Goal: Information Seeking & Learning: Check status

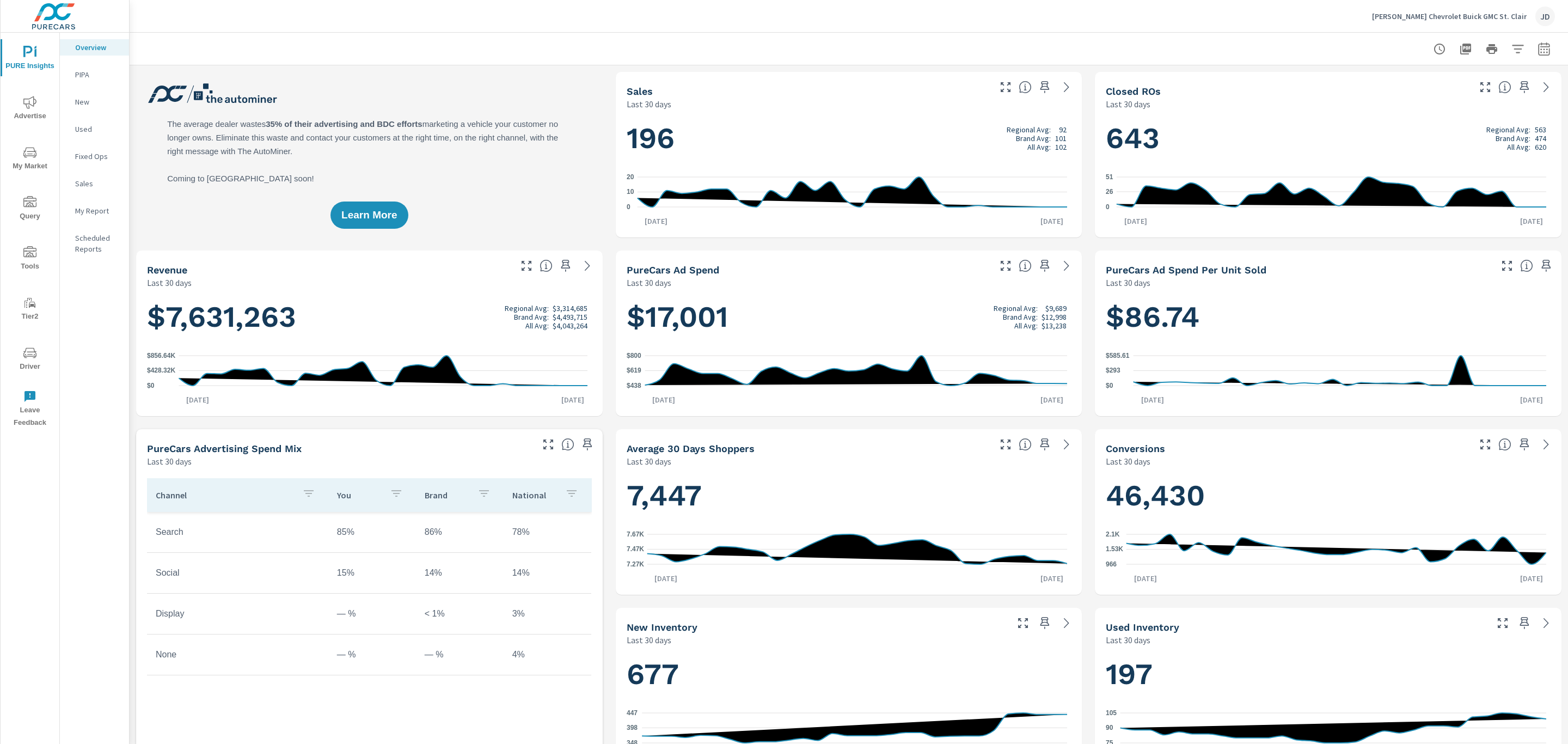
scroll to position [1, 0]
click at [91, 210] on p "My Report" at bounding box center [98, 210] width 45 height 11
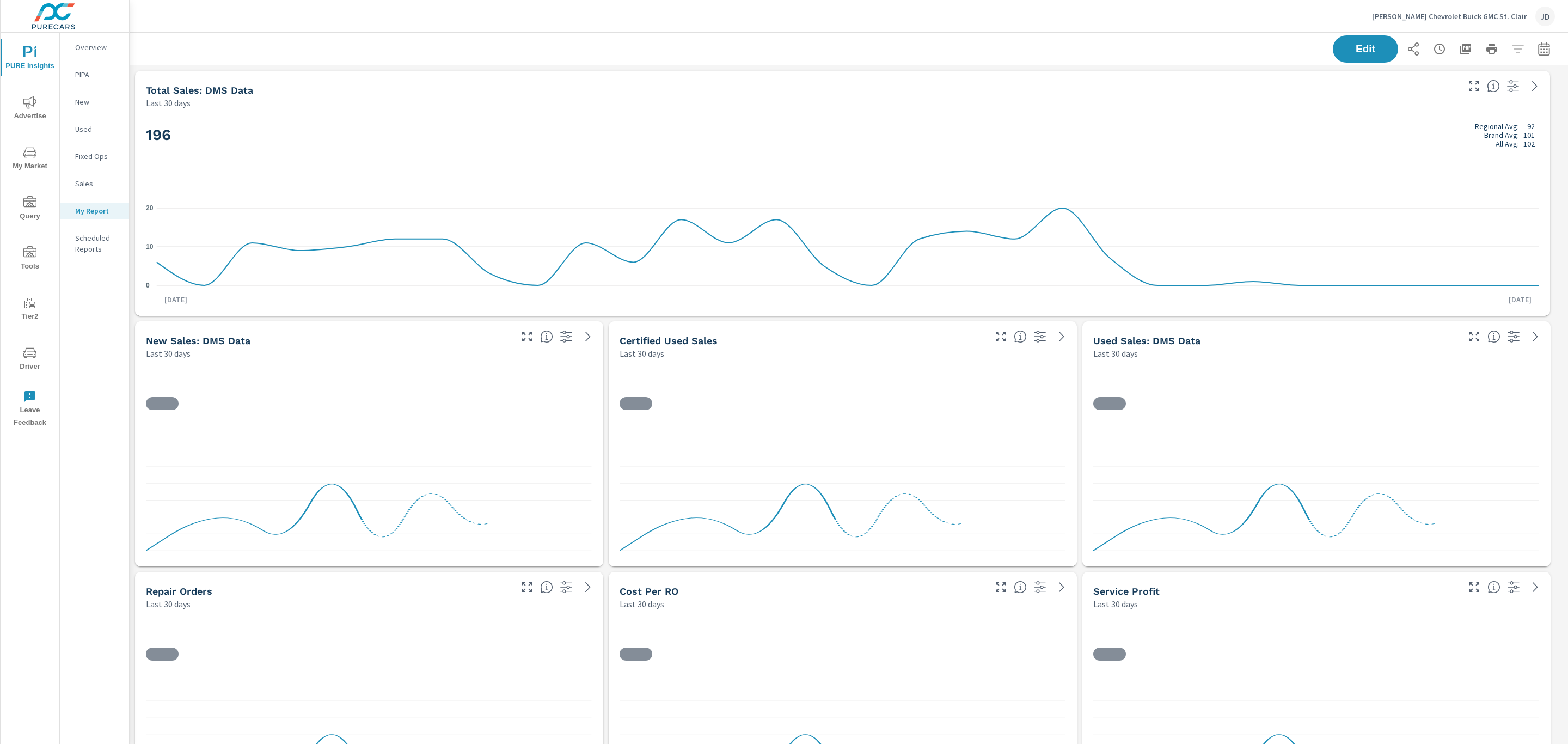
scroll to position [5, 5]
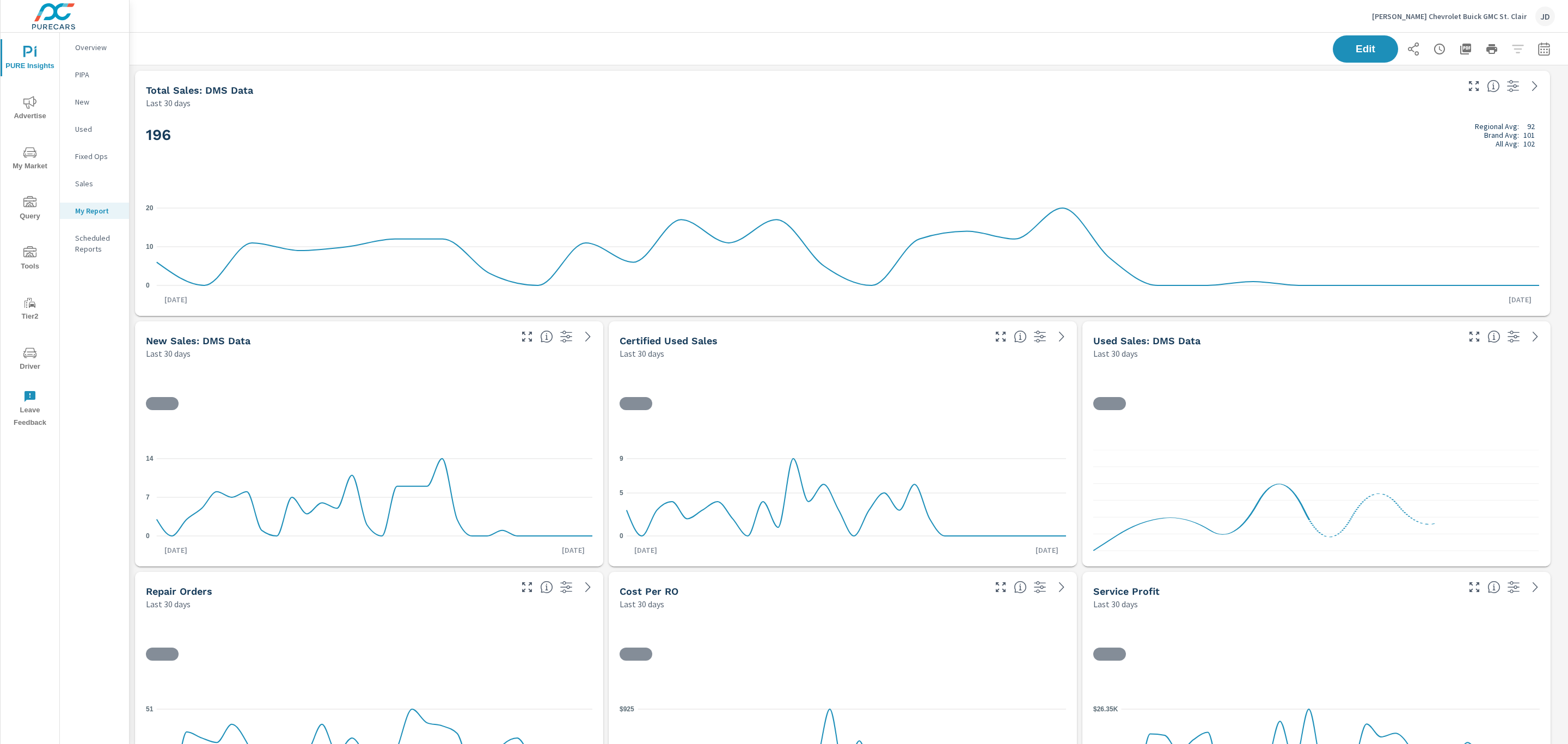
click at [1534, 56] on button "button" at bounding box center [1544, 49] width 22 height 22
click at [1484, 105] on select "Custom [DATE] Last week Last 7 days Last 14 days Last 30 days Last 45 days Last…" at bounding box center [1444, 94] width 109 height 22
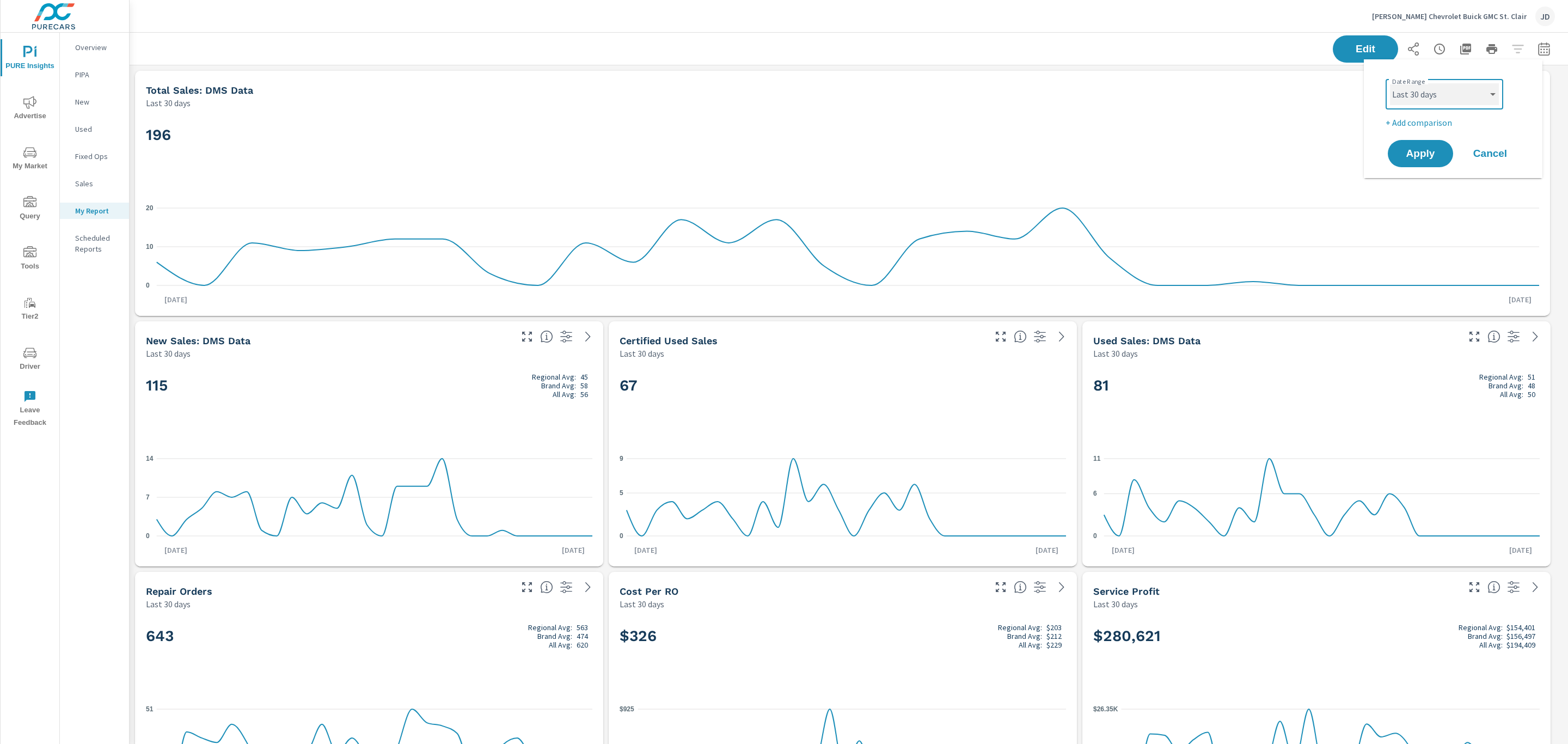
scroll to position [1, 0]
click at [1390, 83] on select "Custom [DATE] Last week Last 7 days Last 14 days Last 30 days Last 45 days Last…" at bounding box center [1444, 94] width 109 height 22
select select "Last 30 days"
click at [1426, 122] on p "+ Add comparison" at bounding box center [1456, 122] width 140 height 13
select select "Previous period"
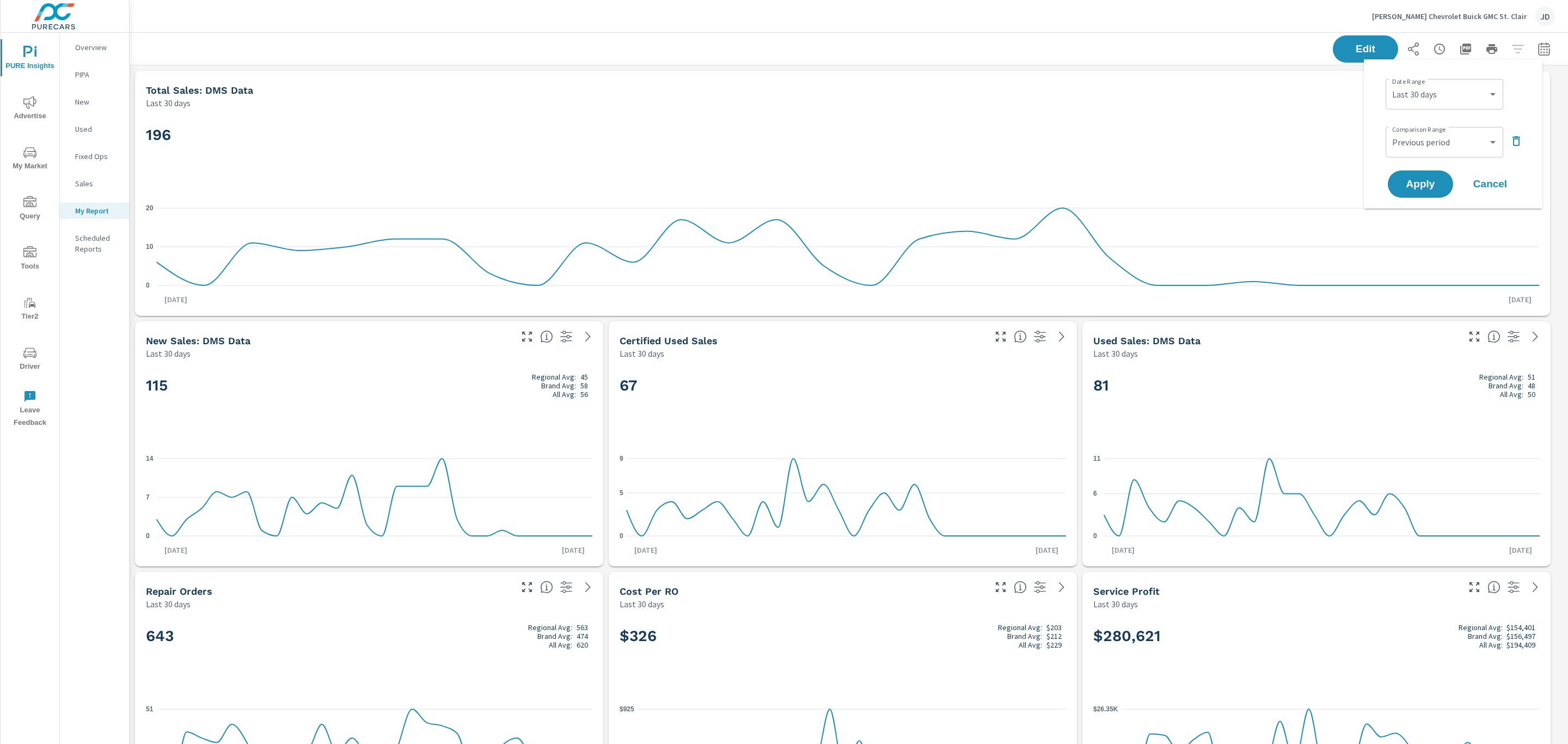
select select "Last month"
click at [1432, 144] on select "Custom Previous period Previous month Previous year" at bounding box center [1444, 142] width 109 height 22
click at [1390, 131] on select "Custom Previous period Previous month Previous year" at bounding box center [1444, 142] width 109 height 22
select select "Previous month"
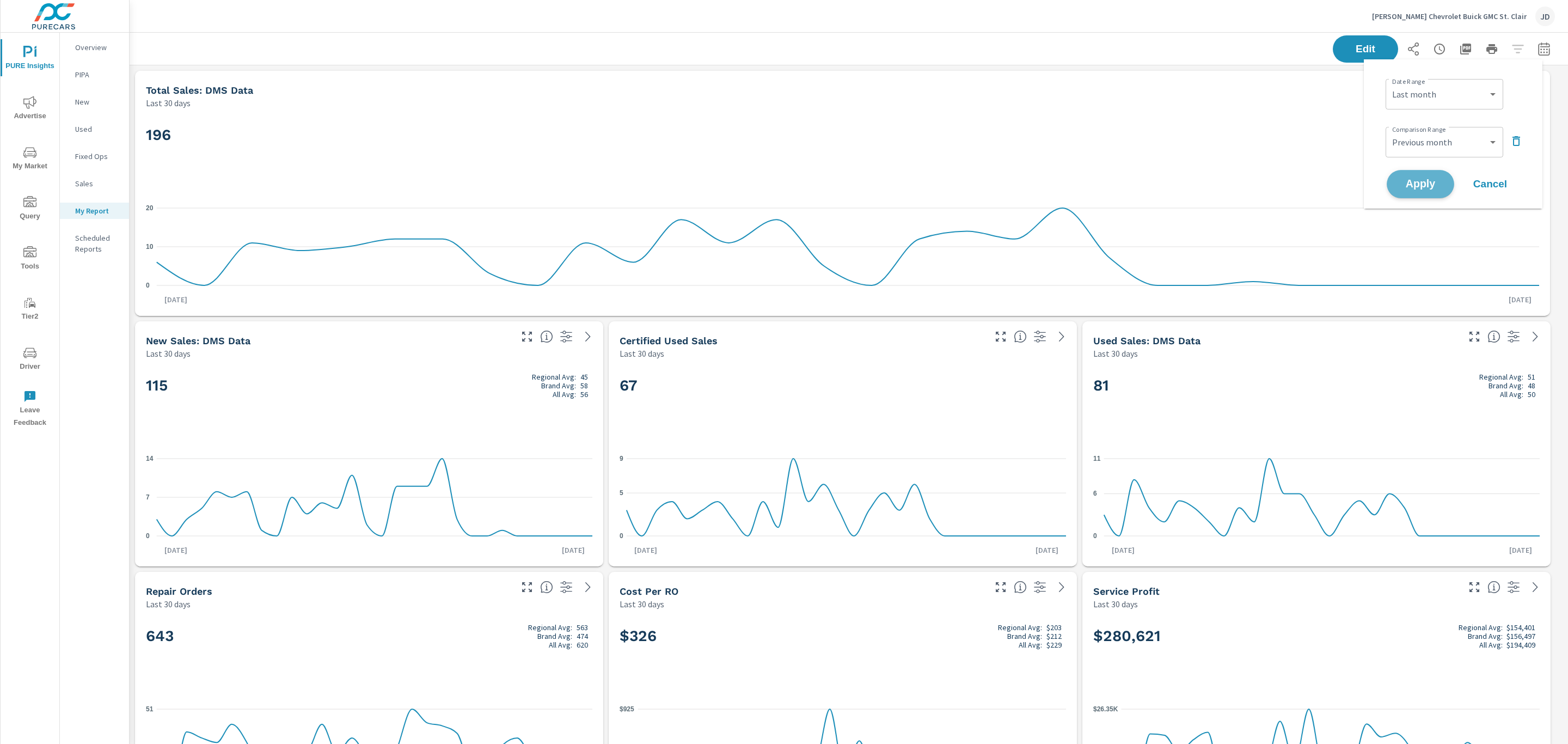
click at [1426, 183] on span "Apply" at bounding box center [1420, 185] width 44 height 11
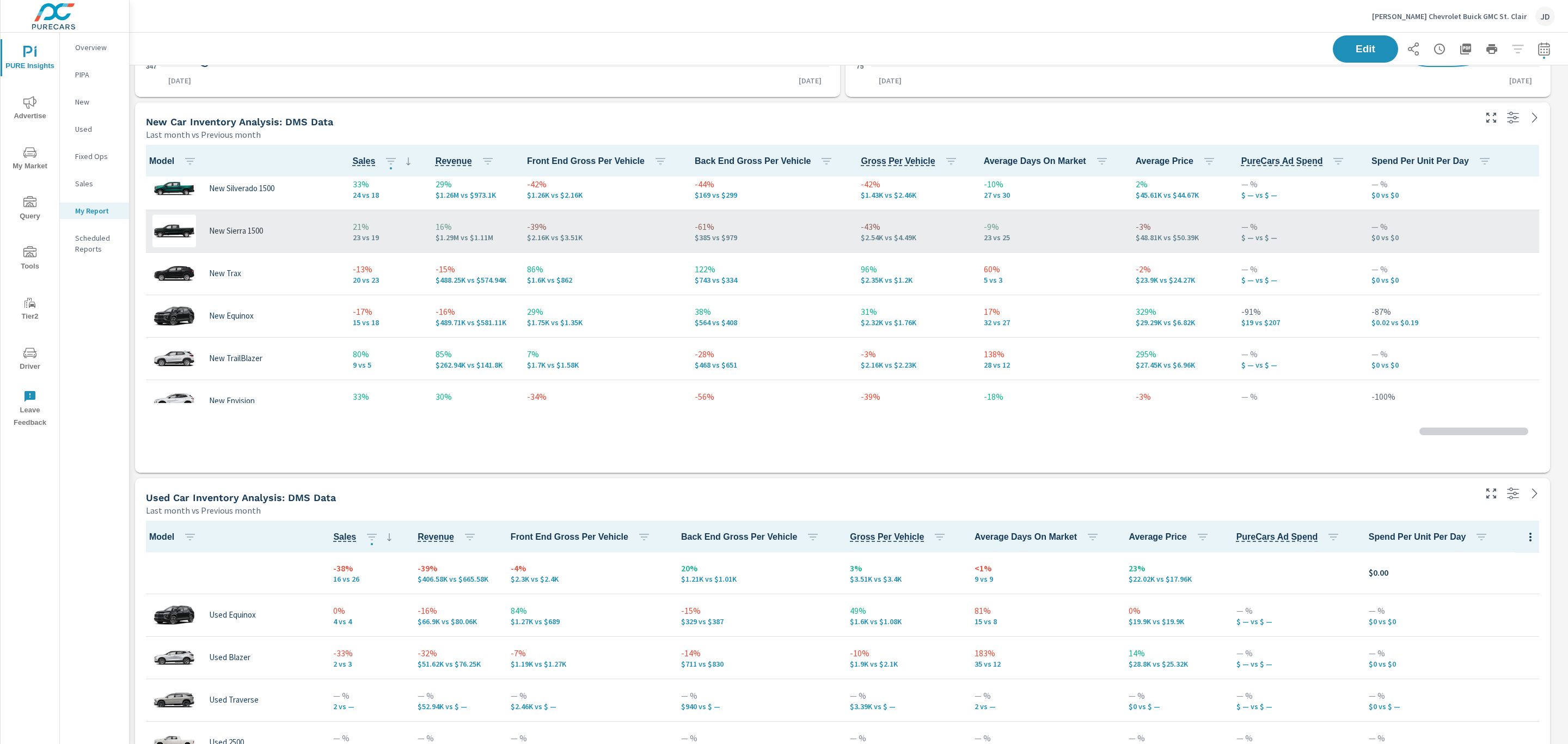
scroll to position [57, 0]
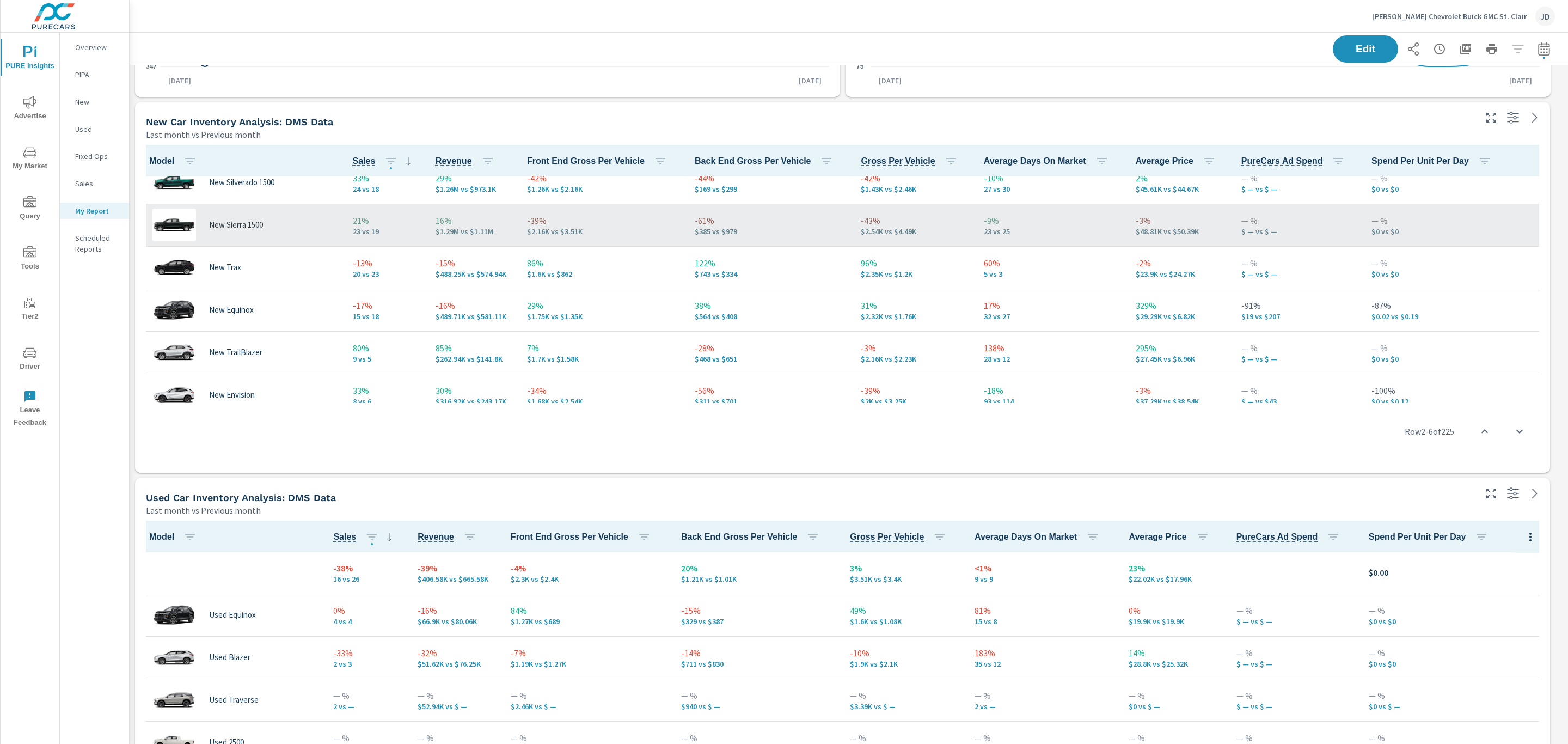
scroll to position [75, 0]
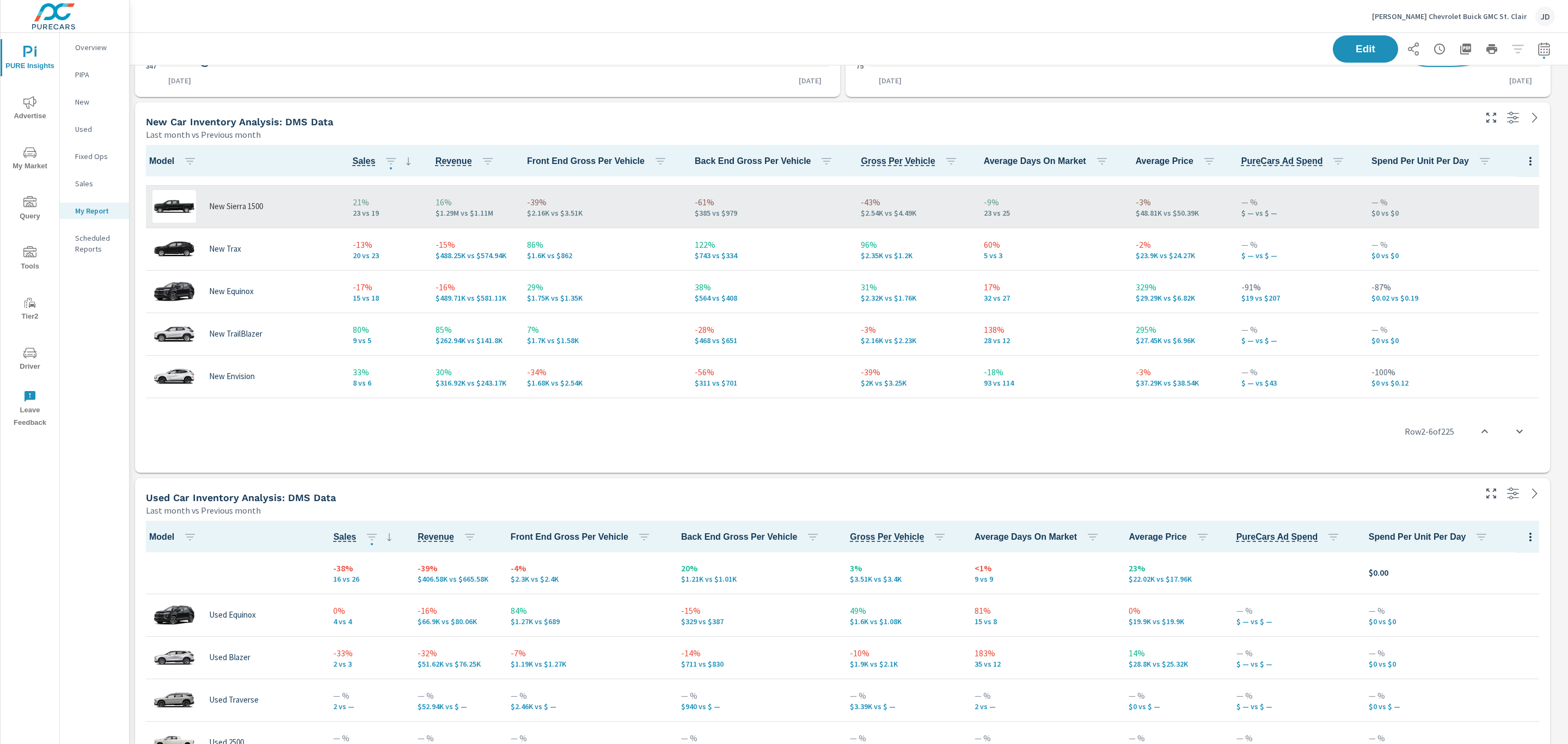
click at [673, 277] on td "29% $1.75K vs $1.35K" at bounding box center [602, 291] width 167 height 42
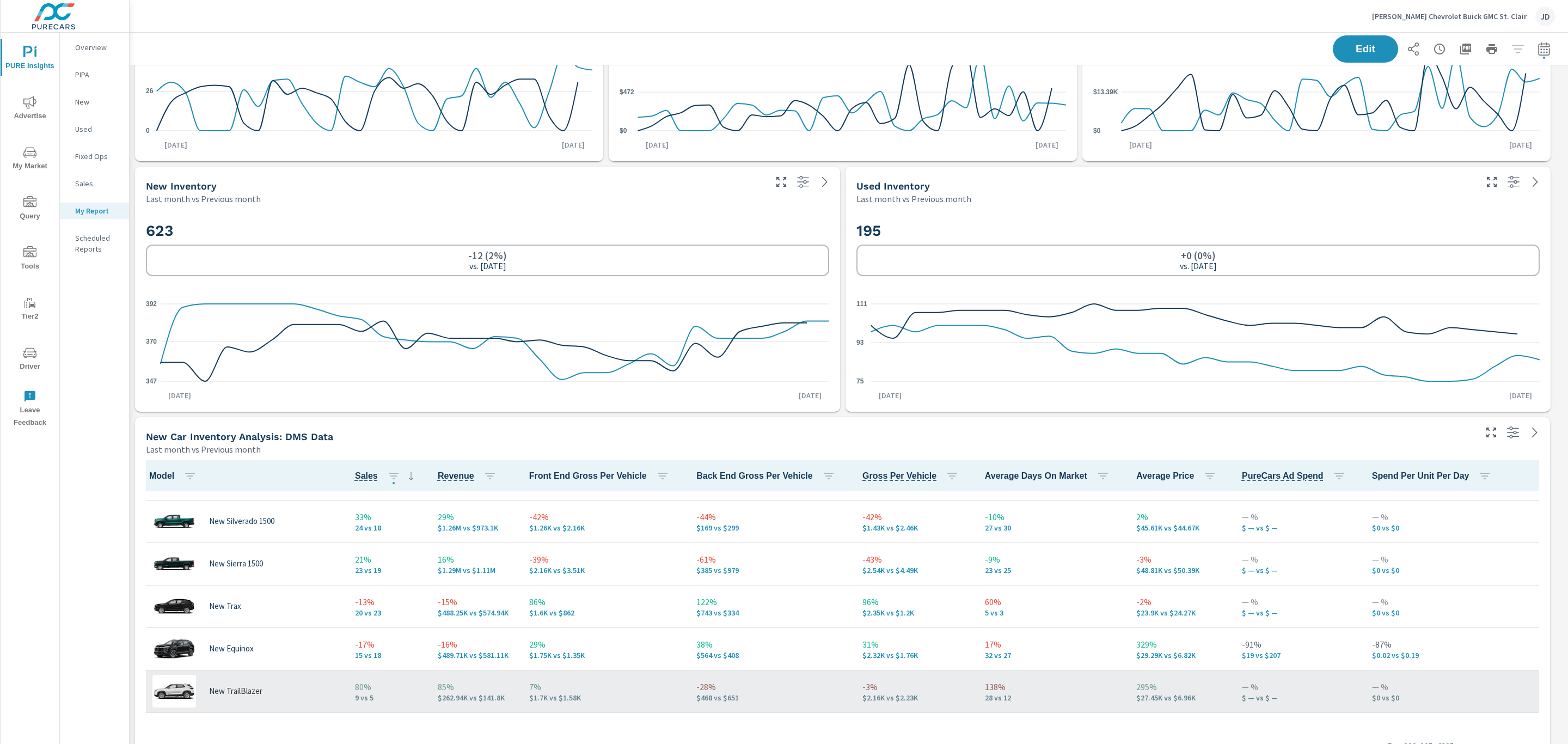
scroll to position [750, 0]
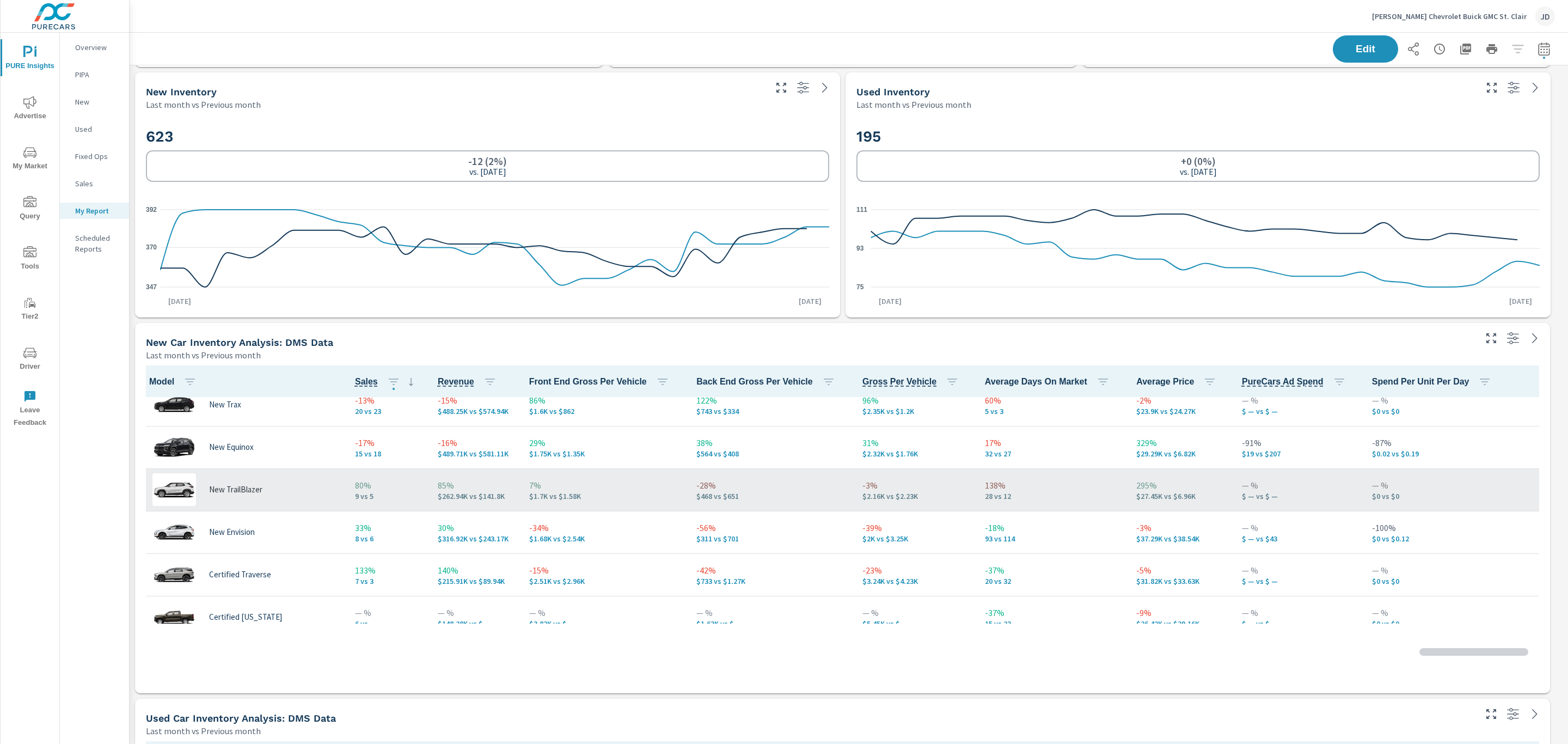
scroll to position [1, 0]
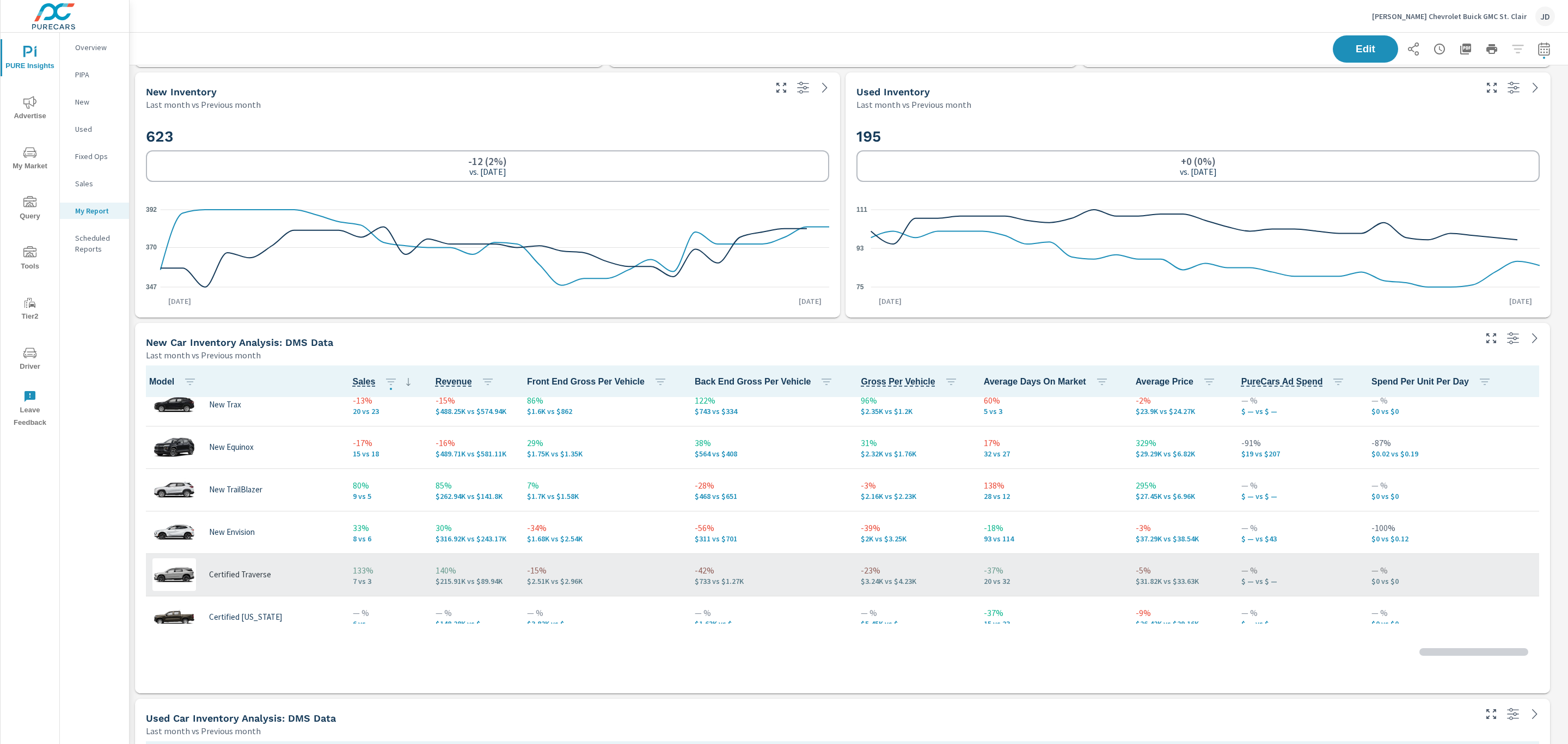
scroll to position [205, 0]
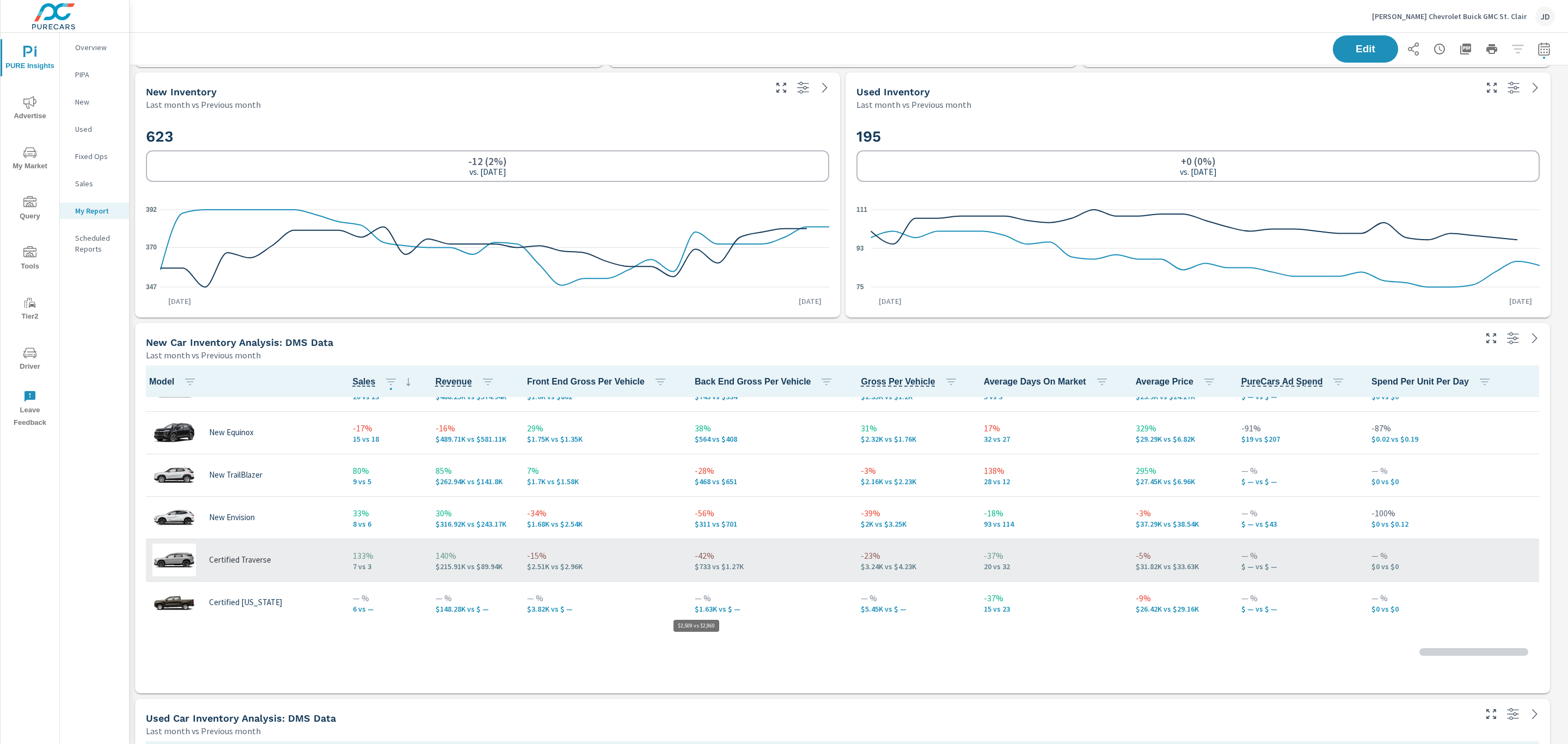
scroll to position [97, 0]
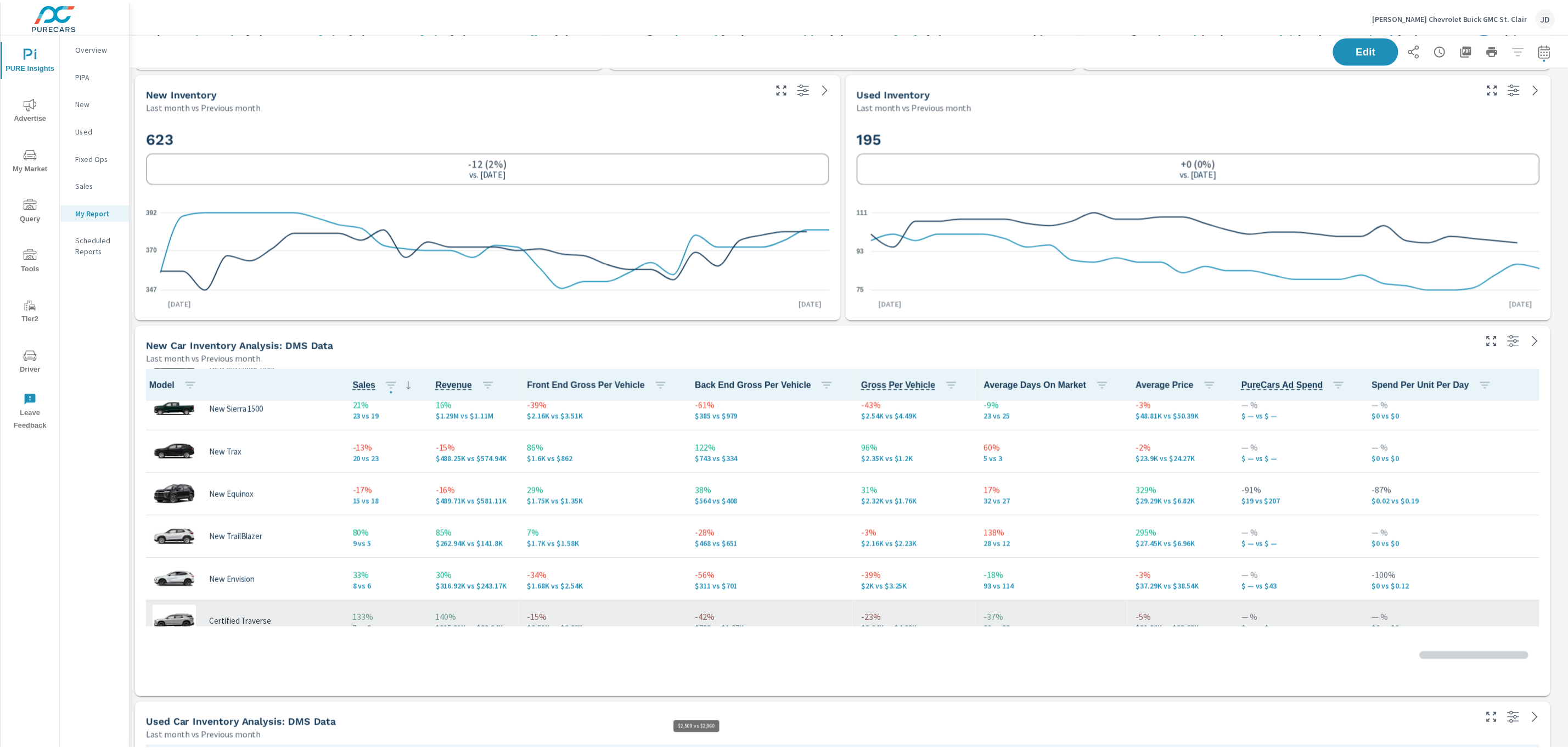
scroll to position [4831, 1463]
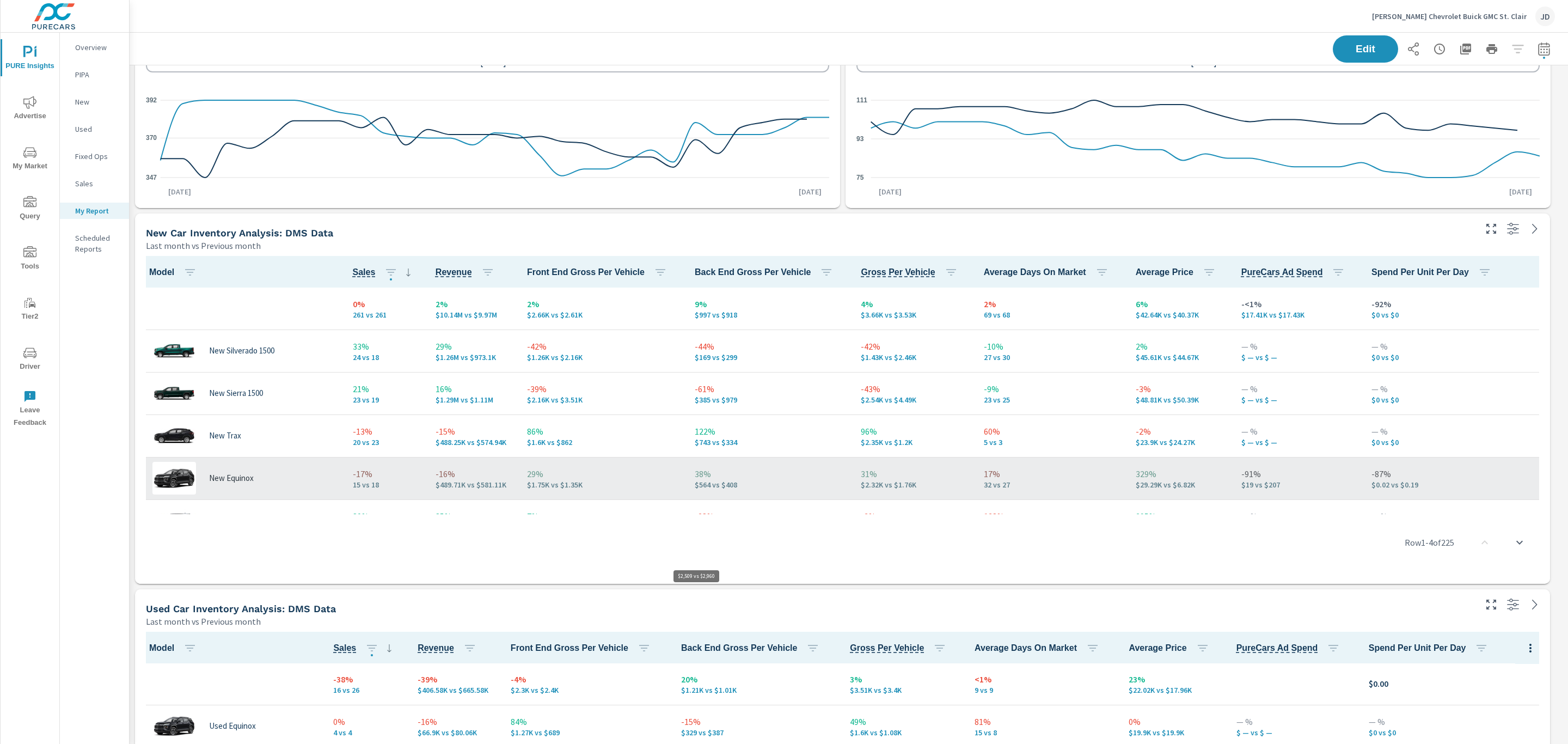
scroll to position [4792, 1451]
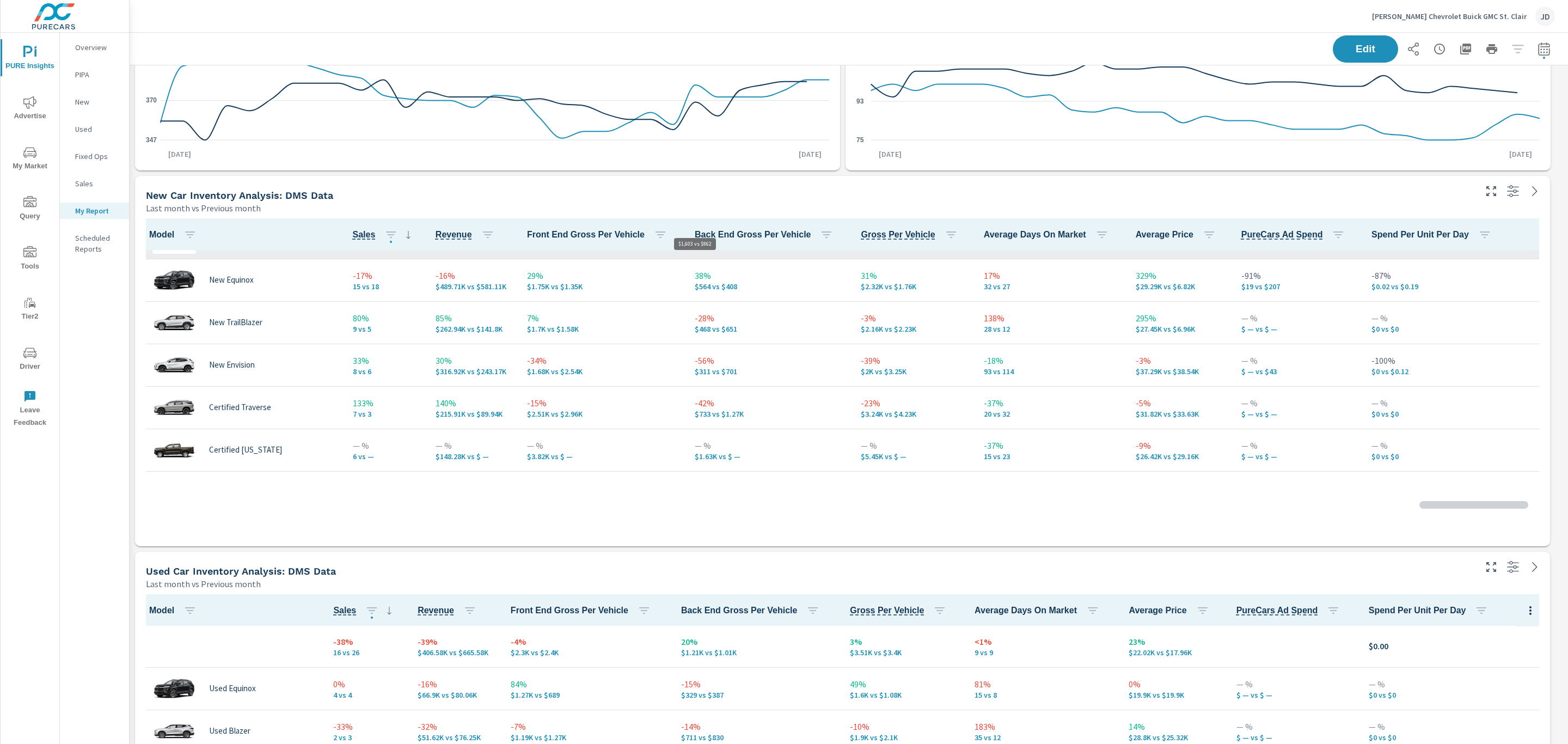
scroll to position [4792, 1451]
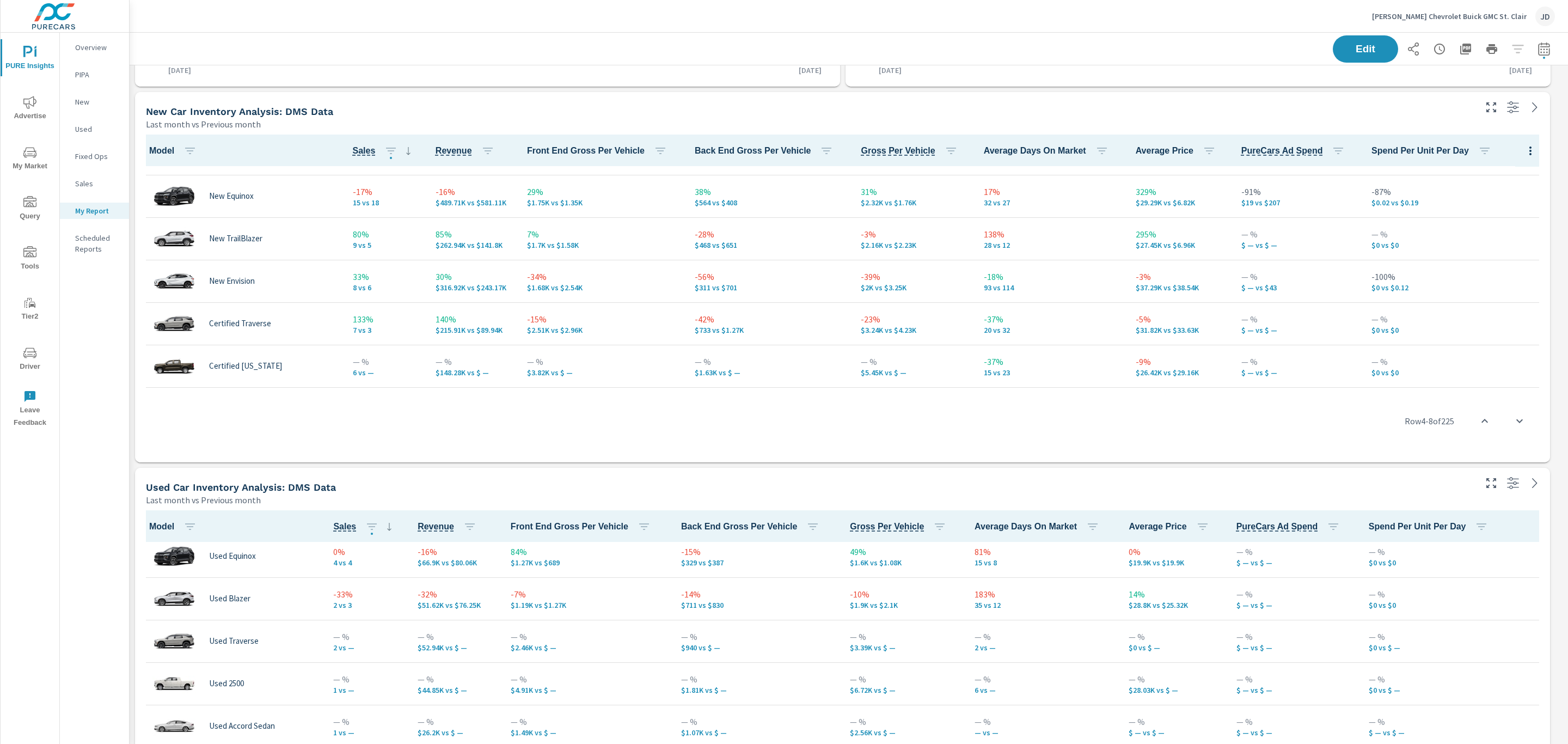
scroll to position [54, 0]
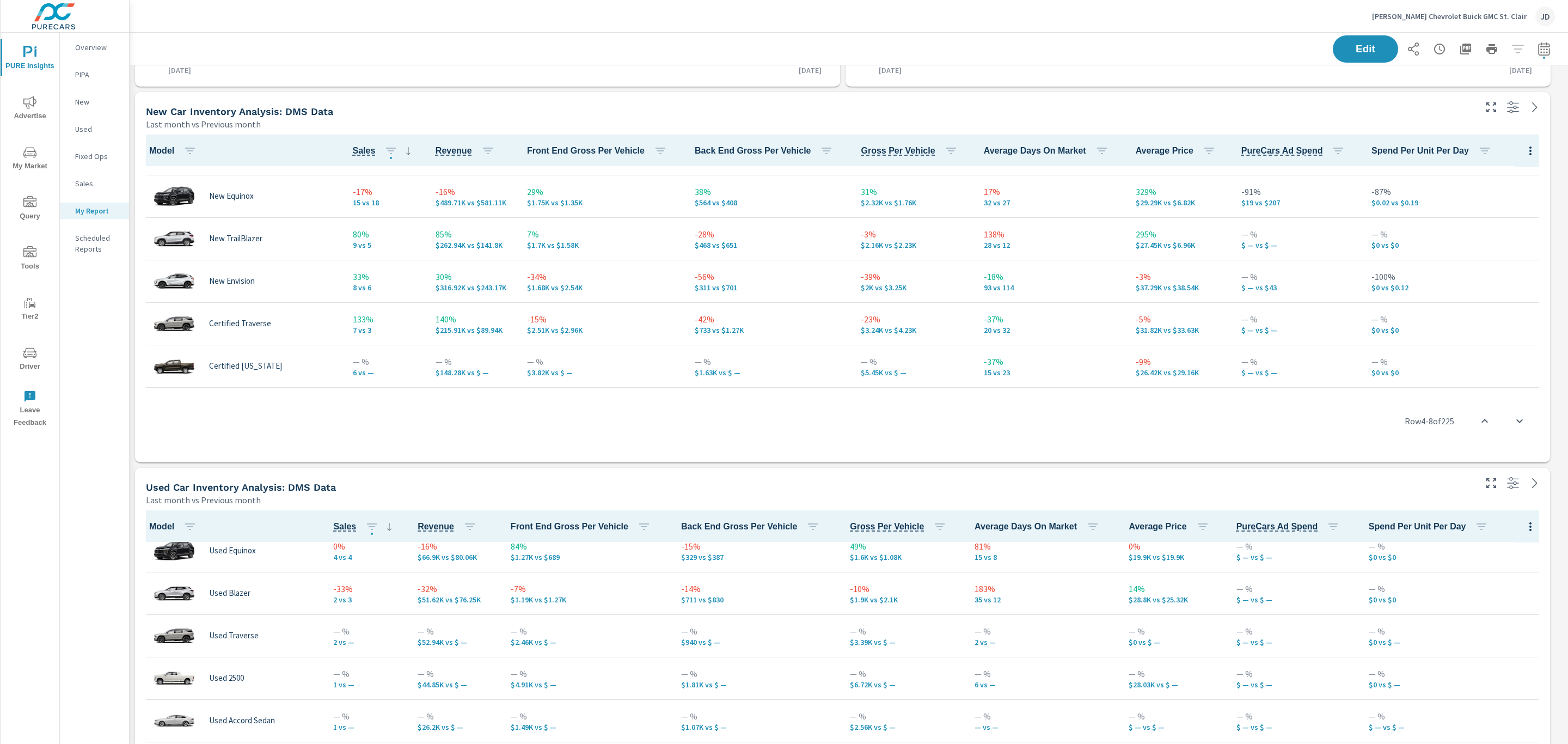
scroll to position [447, 0]
